Goal: Navigation & Orientation: Find specific page/section

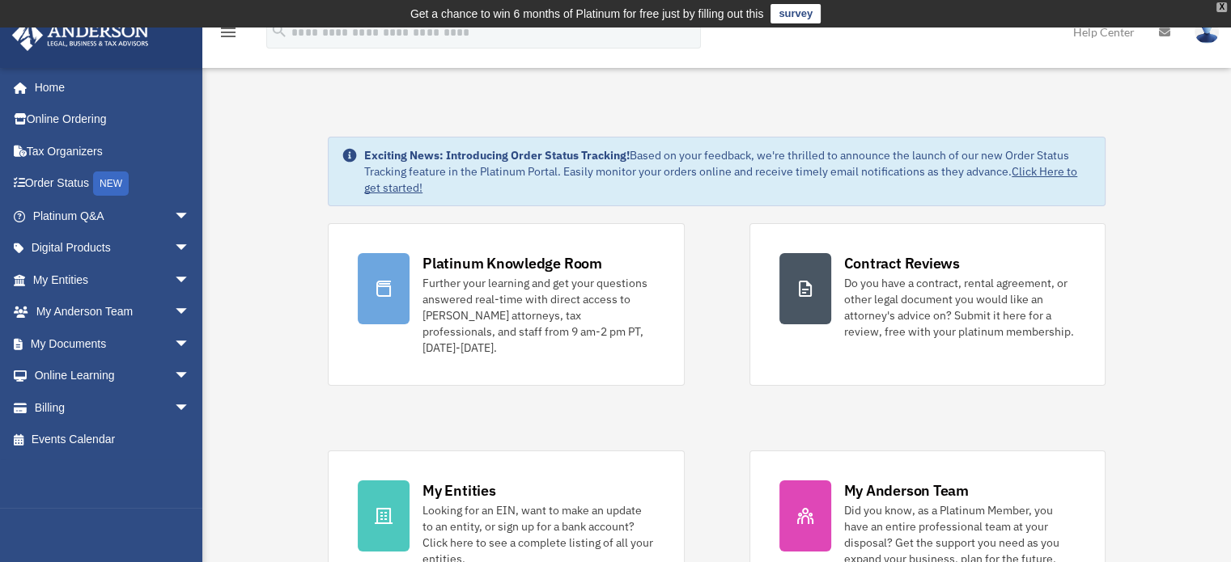
click at [1218, 4] on div "X" at bounding box center [1221, 7] width 11 height 10
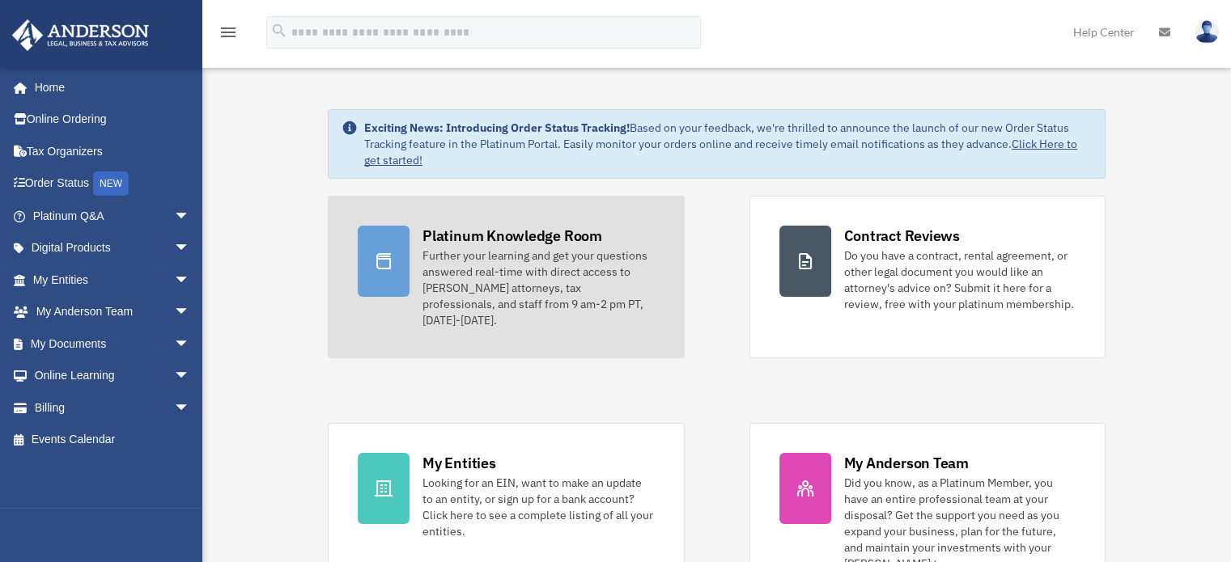
click at [476, 245] on div "Platinum Knowledge Room Further your learning and get your questions answered r…" at bounding box center [537, 277] width 231 height 103
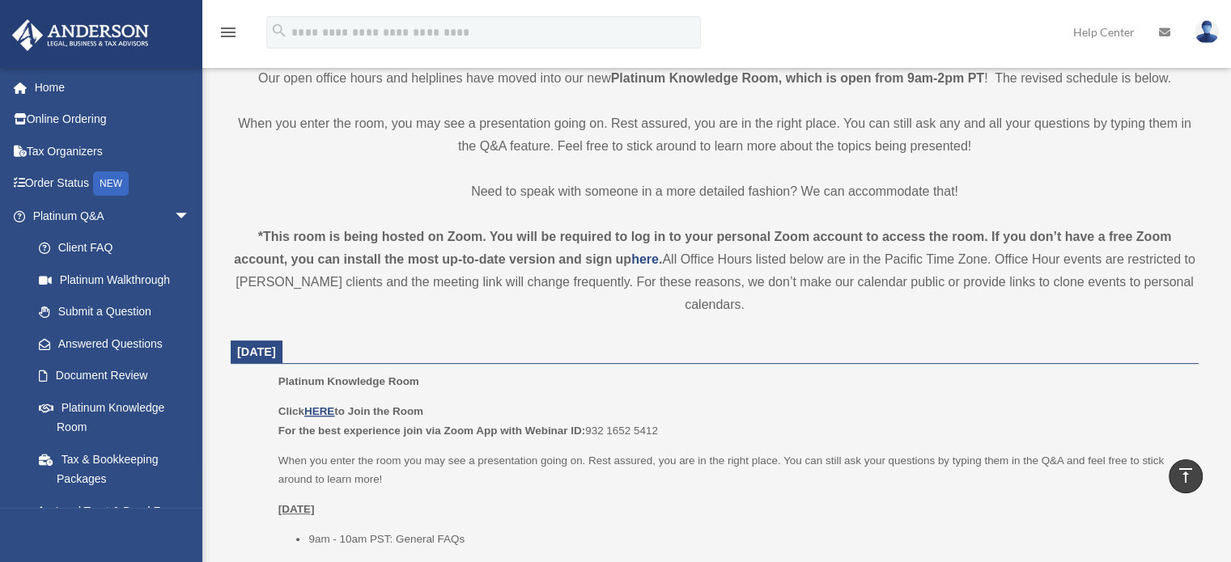
scroll to position [392, 0]
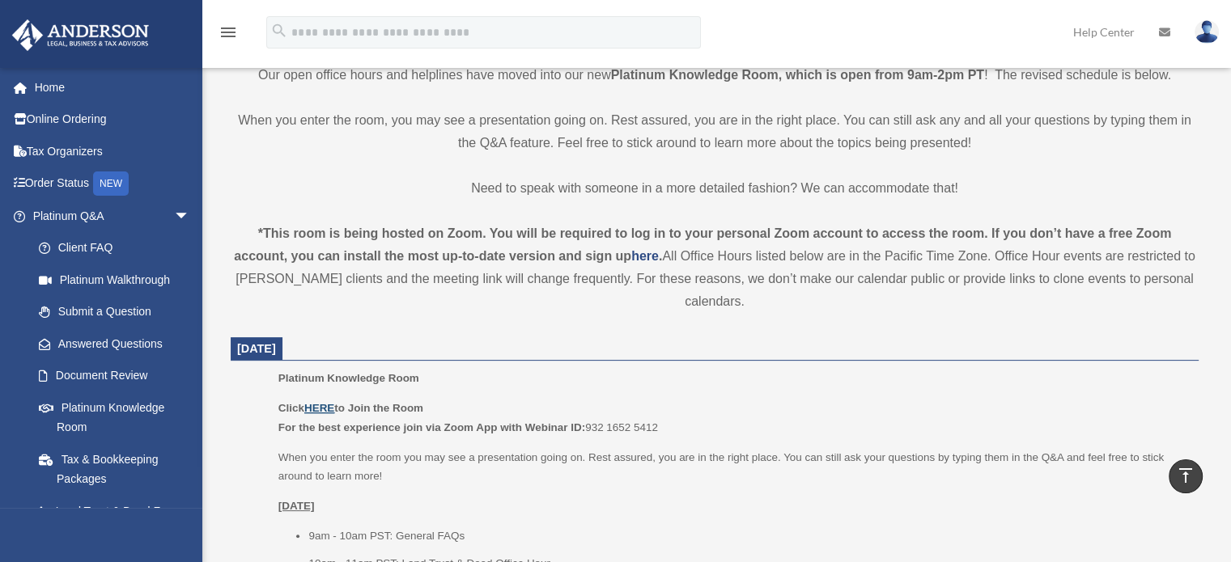
click at [312, 407] on u "HERE" at bounding box center [319, 408] width 30 height 12
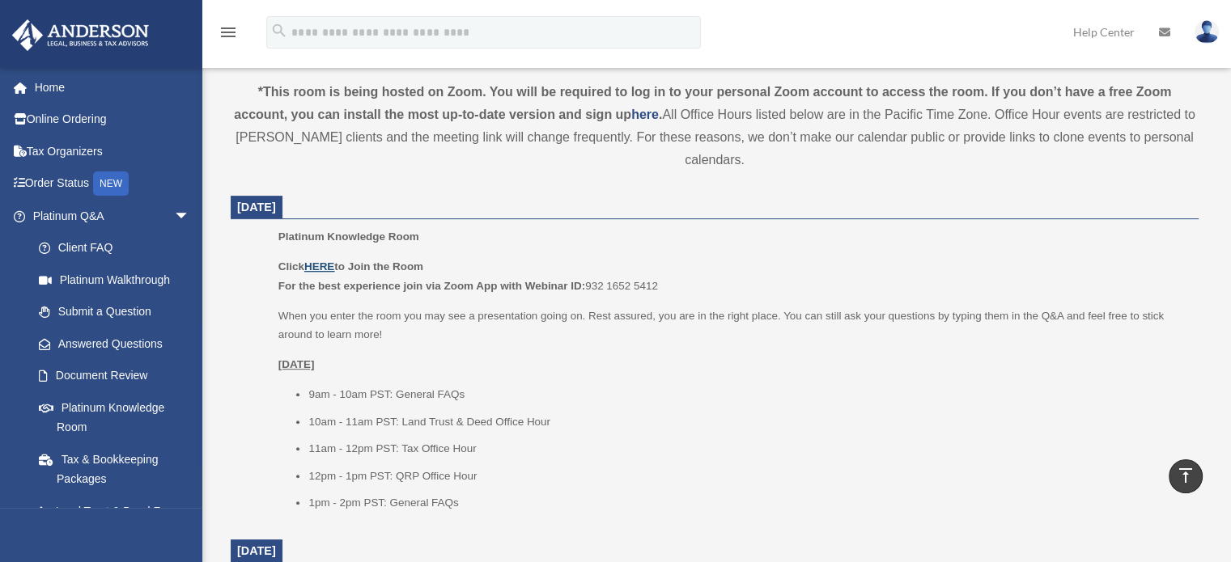
scroll to position [627, 0]
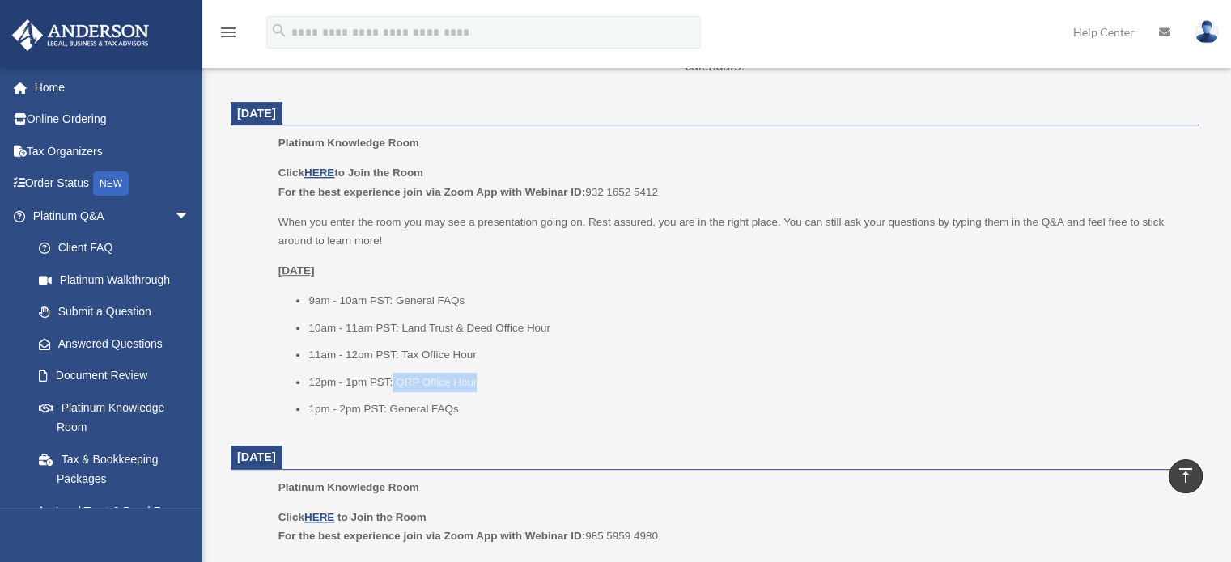
drag, startPoint x: 494, startPoint y: 370, endPoint x: 392, endPoint y: 378, distance: 101.5
click at [392, 378] on ul "9am - 10am PST: General FAQs 10am - 11am PST: Land Trust & Deed Office Hour 11a…" at bounding box center [732, 355] width 909 height 128
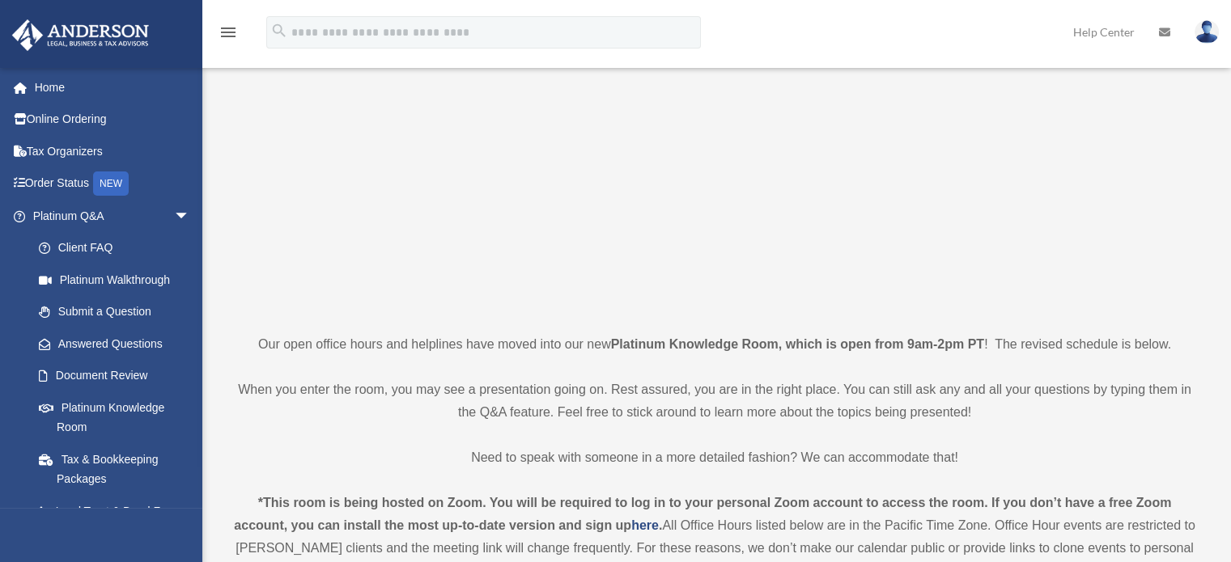
scroll to position [129, 0]
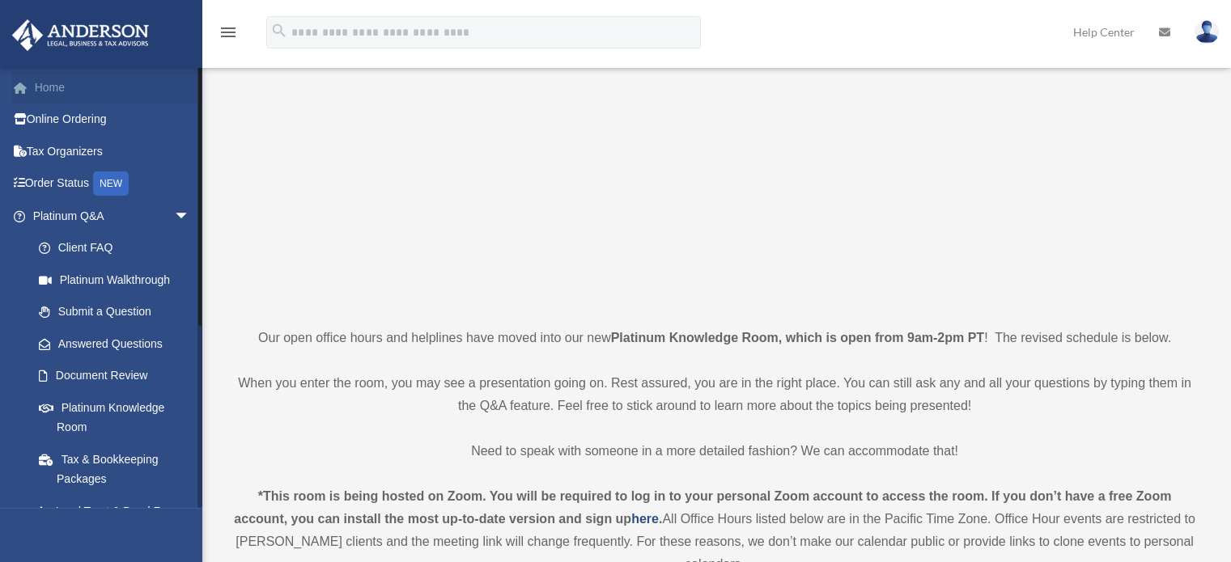
click at [53, 74] on link "Home" at bounding box center [112, 87] width 203 height 32
click at [38, 82] on link "Home" at bounding box center [112, 87] width 203 height 32
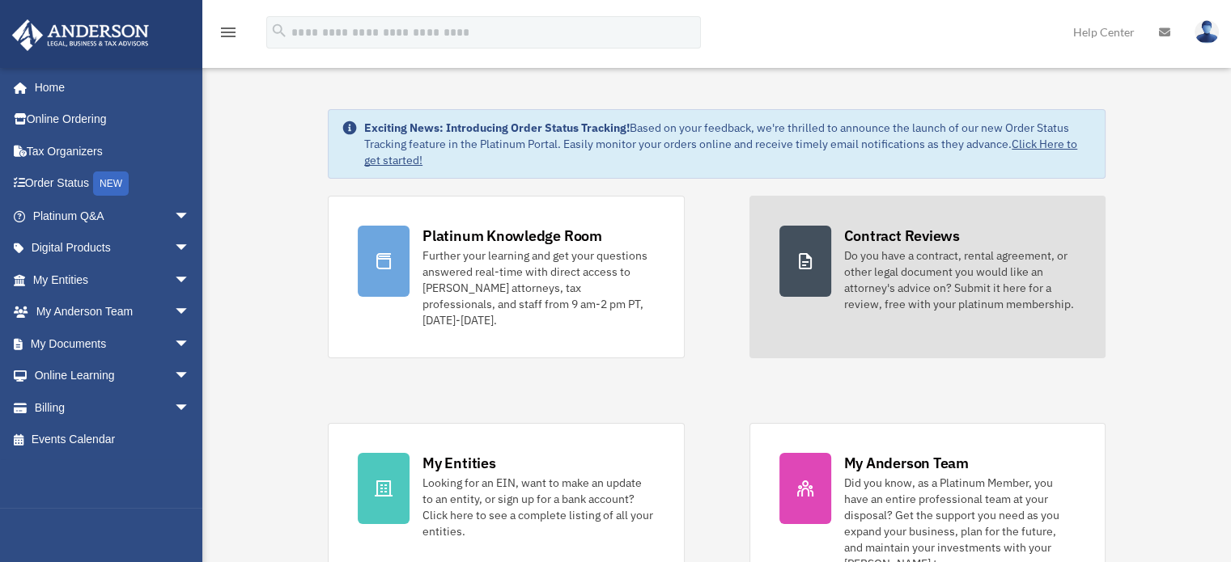
click at [877, 279] on div "Do you have a contract, rental agreement, or other legal document you would lik…" at bounding box center [959, 280] width 231 height 65
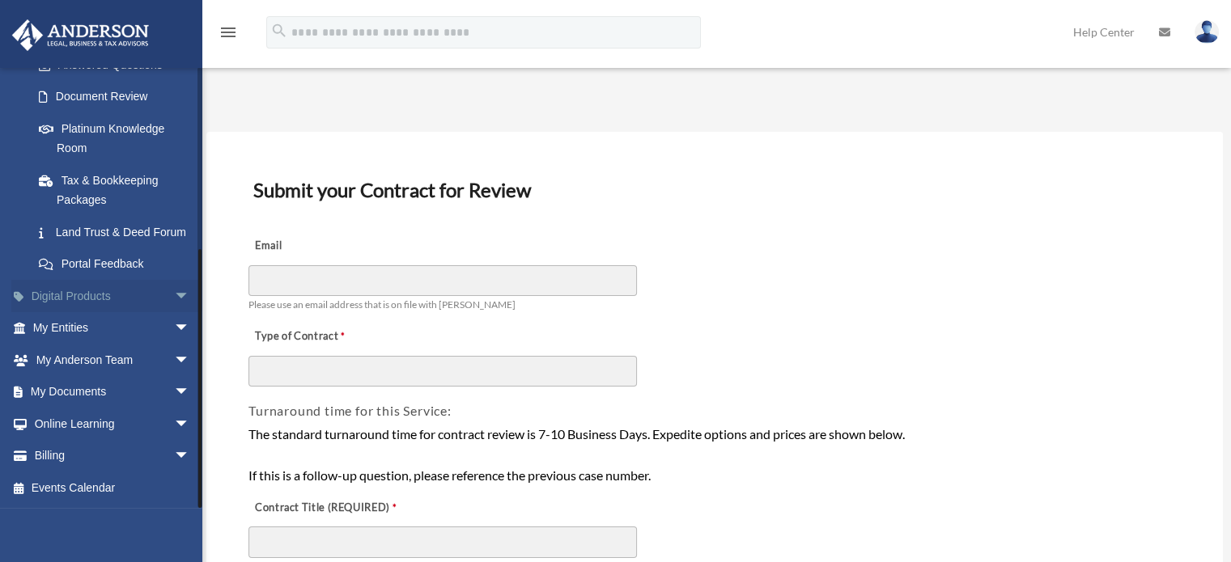
scroll to position [298, 0]
click at [174, 389] on span "arrow_drop_down" at bounding box center [190, 392] width 32 height 33
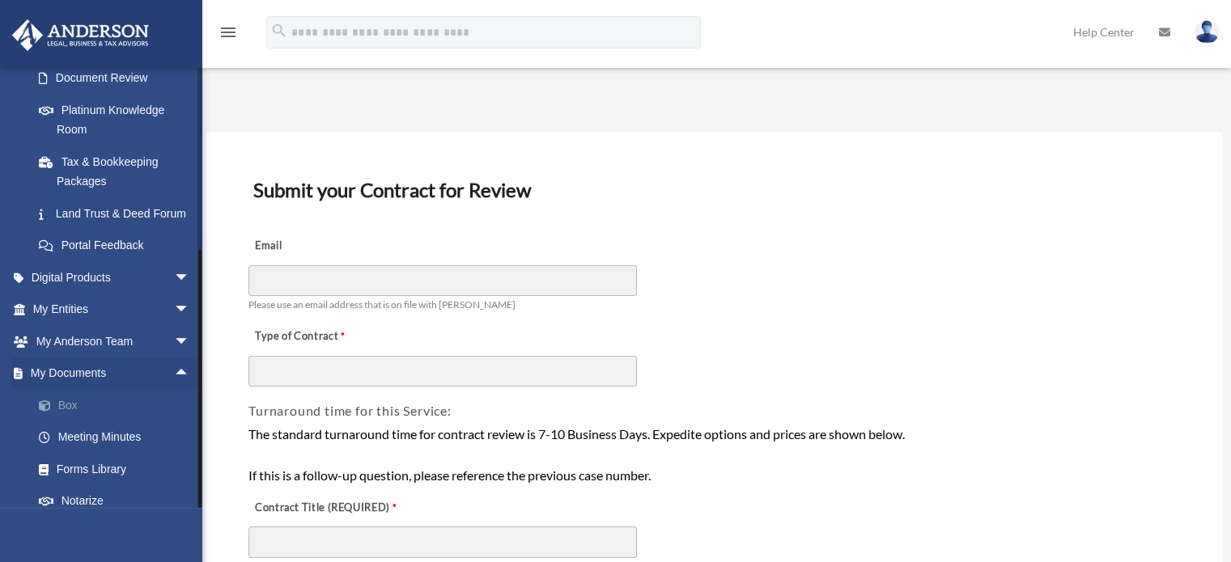
scroll to position [426, 0]
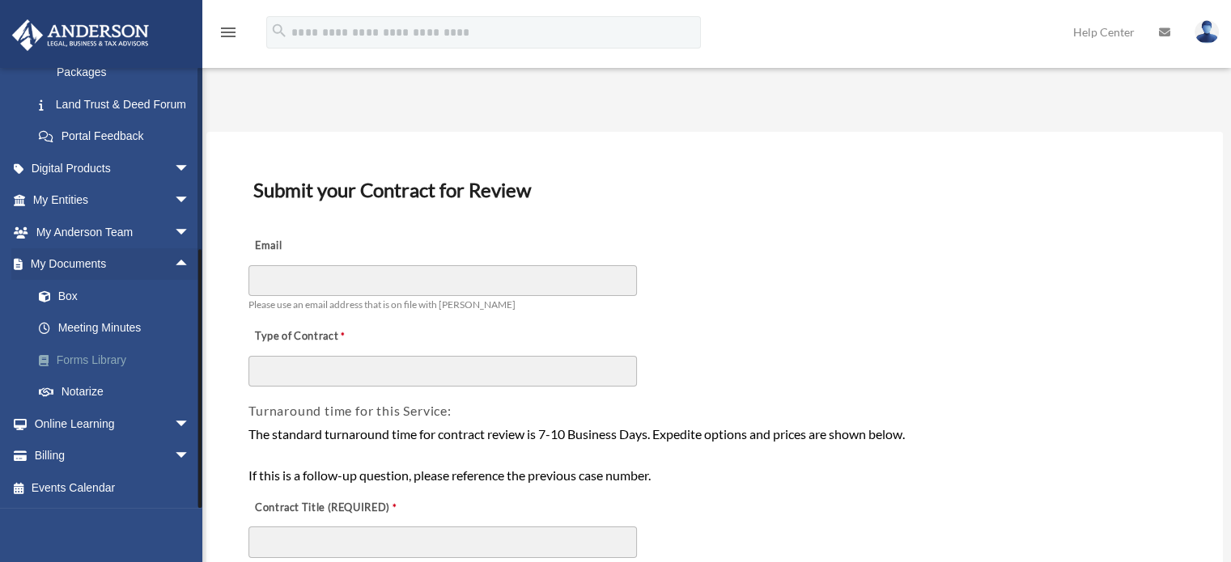
click at [69, 356] on link "Forms Library" at bounding box center [119, 360] width 192 height 32
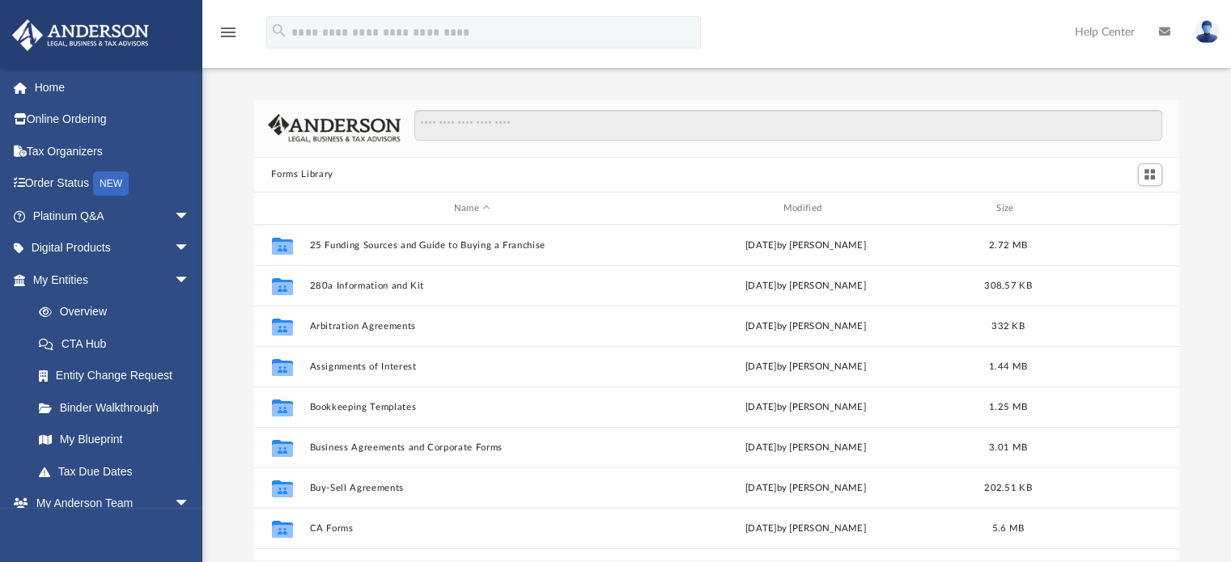
scroll to position [355, 913]
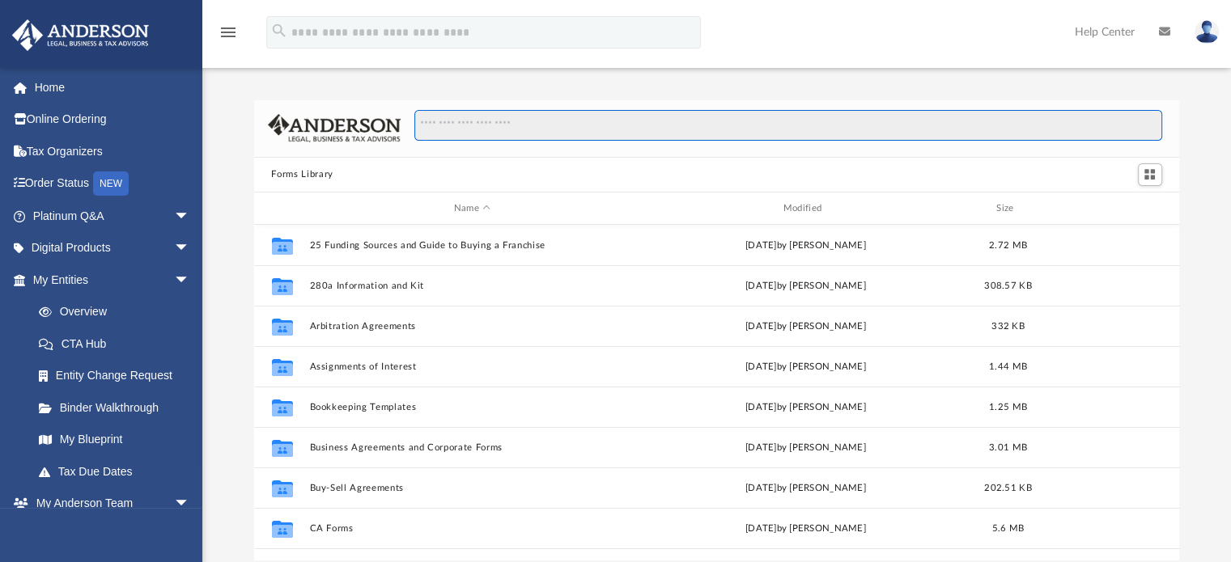
click at [434, 123] on input "Search files and folders" at bounding box center [787, 125] width 747 height 31
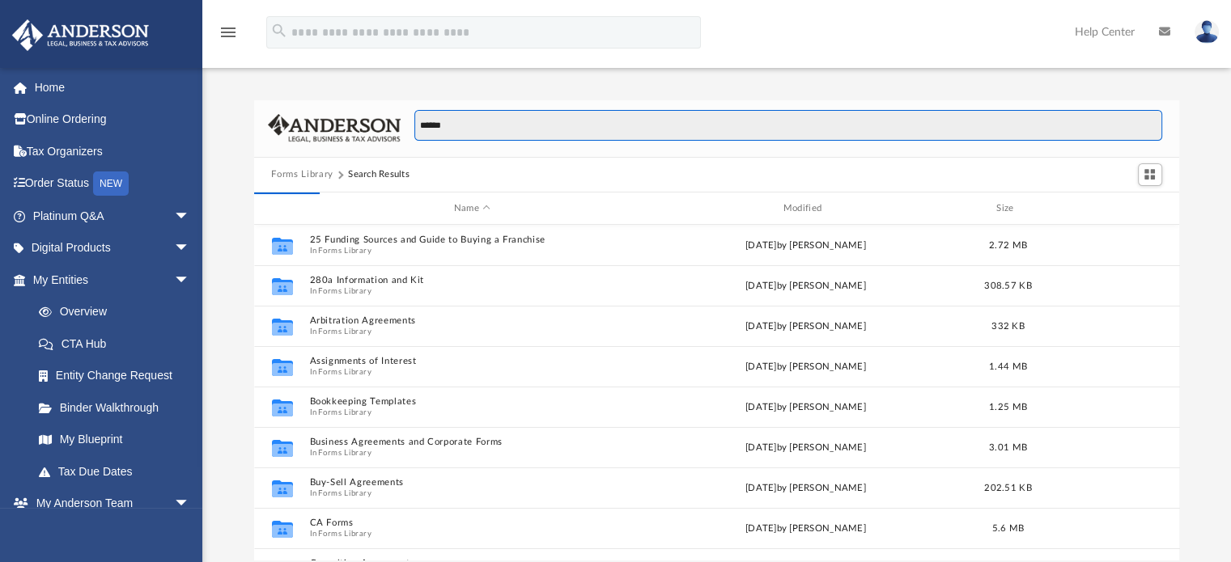
type input "******"
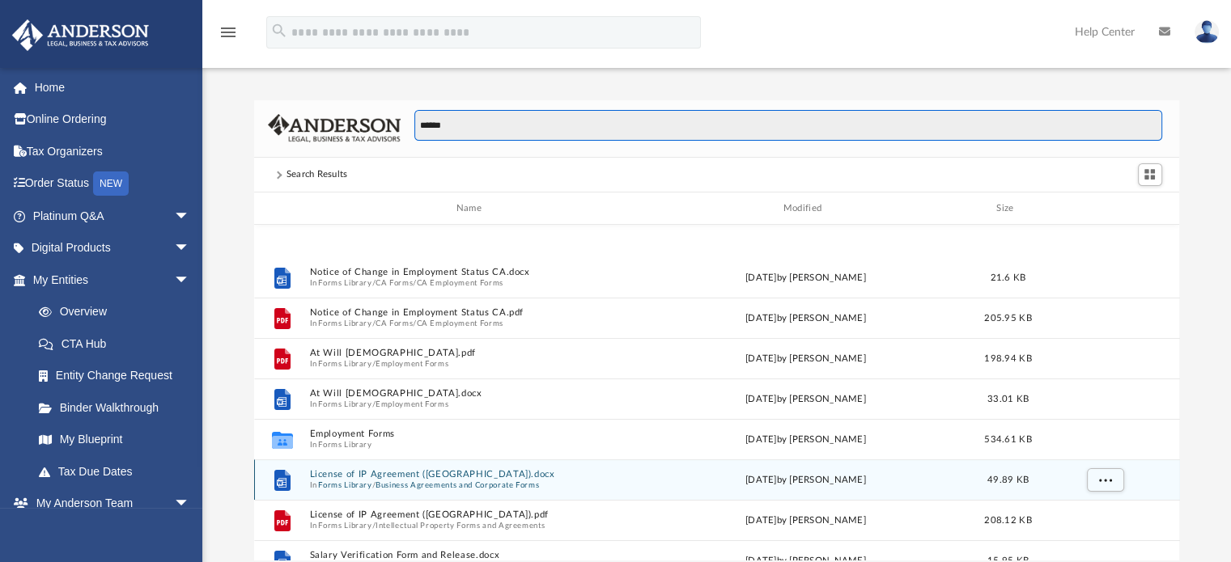
scroll to position [434, 0]
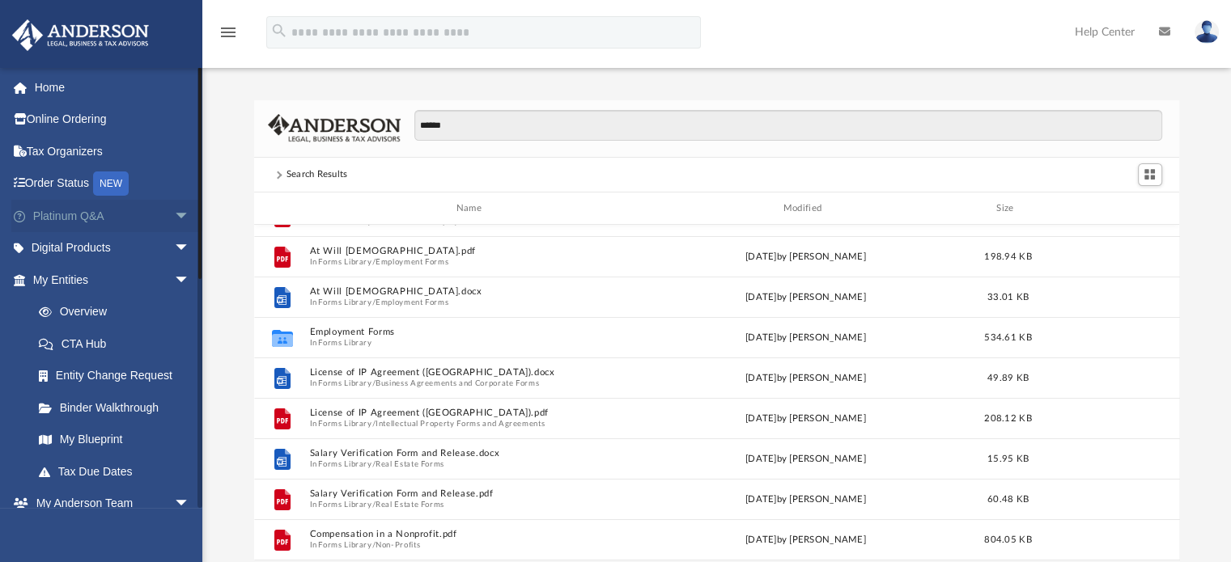
click at [174, 215] on span "arrow_drop_down" at bounding box center [190, 216] width 32 height 33
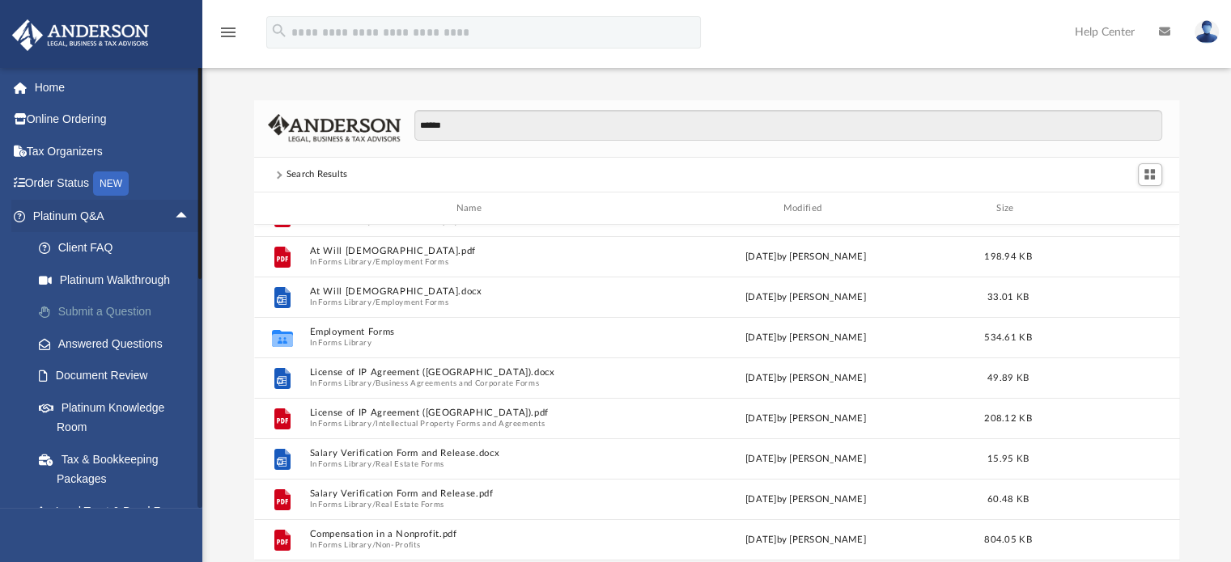
click at [99, 310] on link "Submit a Question" at bounding box center [119, 312] width 192 height 32
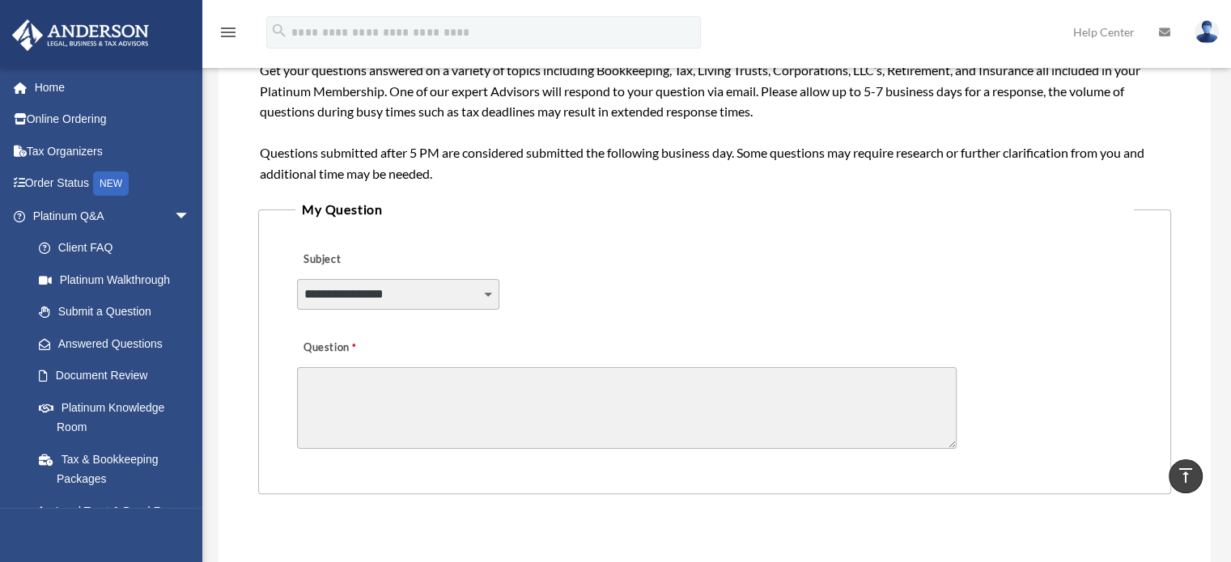
scroll to position [238, 0]
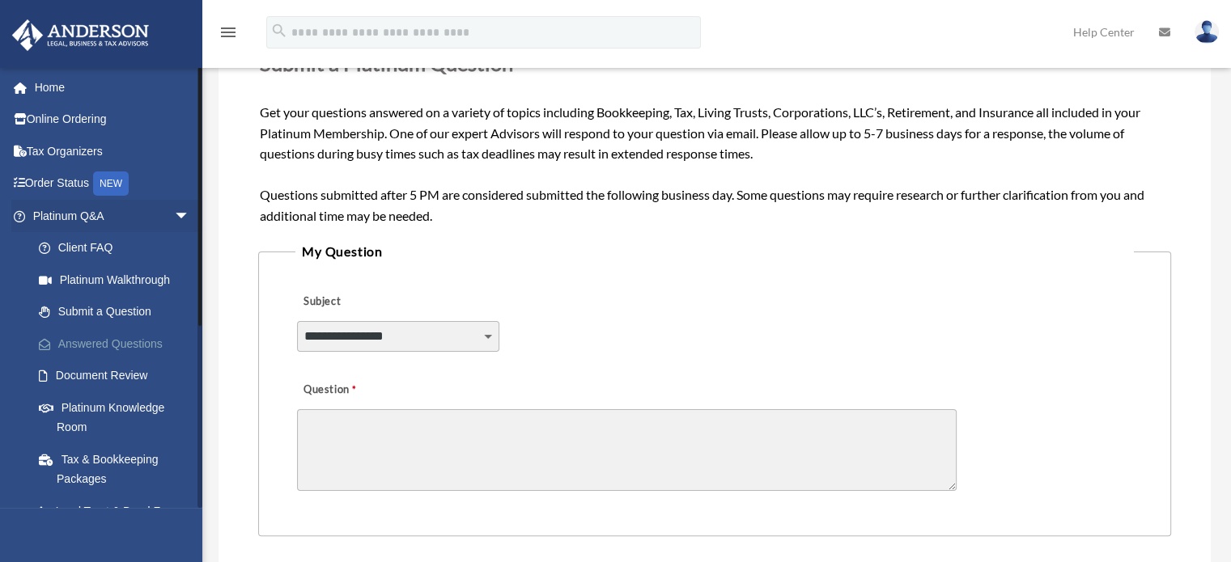
click at [130, 343] on link "Answered Questions" at bounding box center [119, 344] width 192 height 32
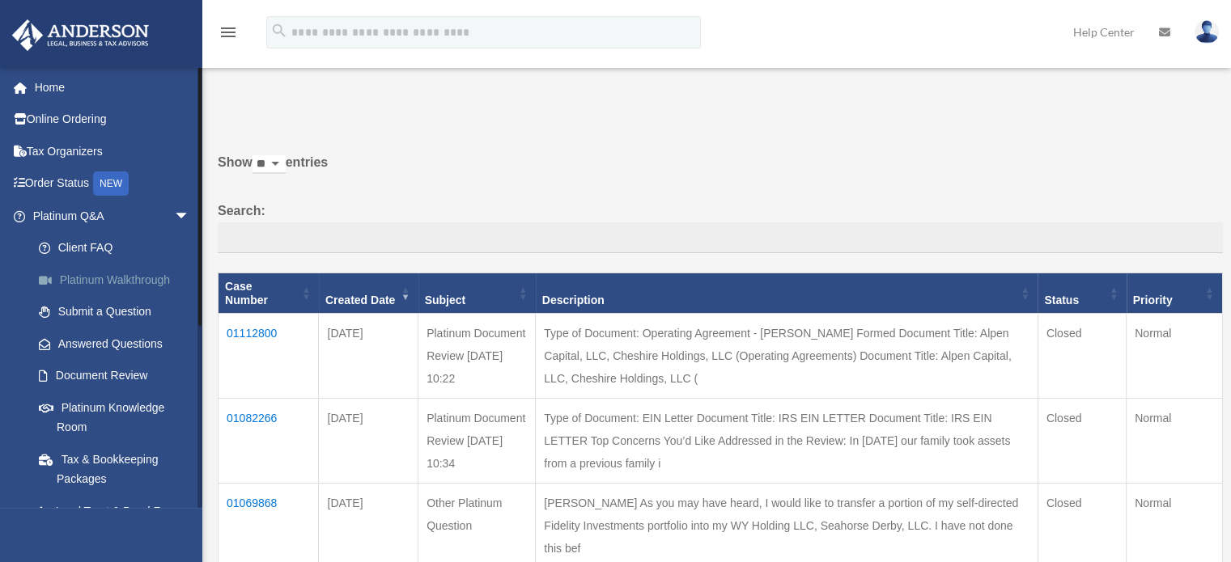
click at [133, 280] on link "Platinum Walkthrough" at bounding box center [119, 280] width 192 height 32
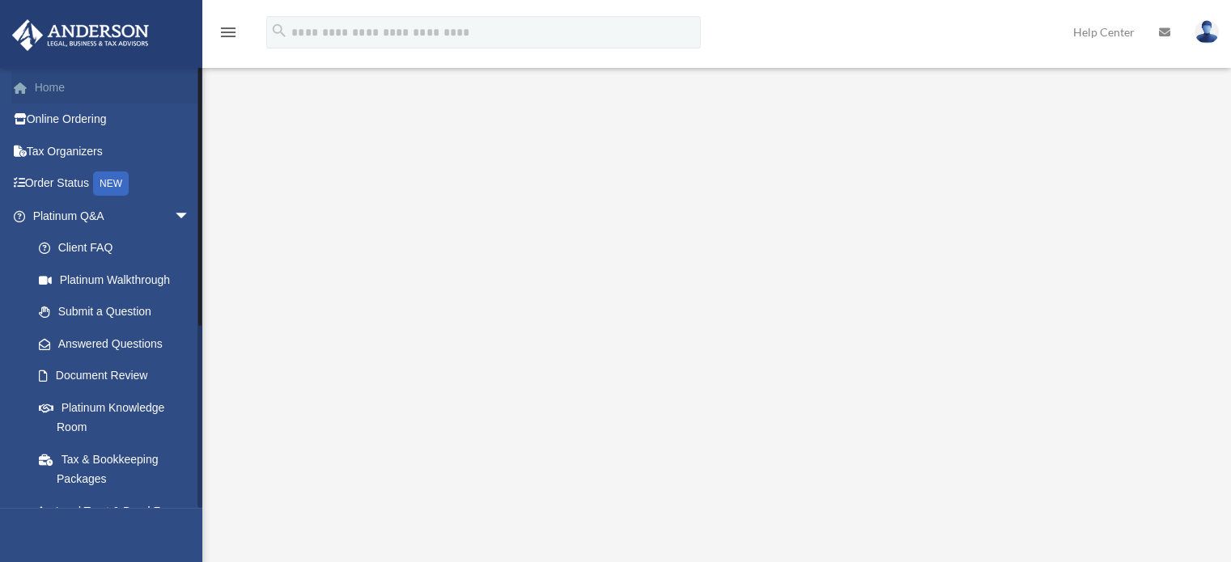
click at [40, 85] on link "Home" at bounding box center [112, 87] width 203 height 32
